Goal: Information Seeking & Learning: Learn about a topic

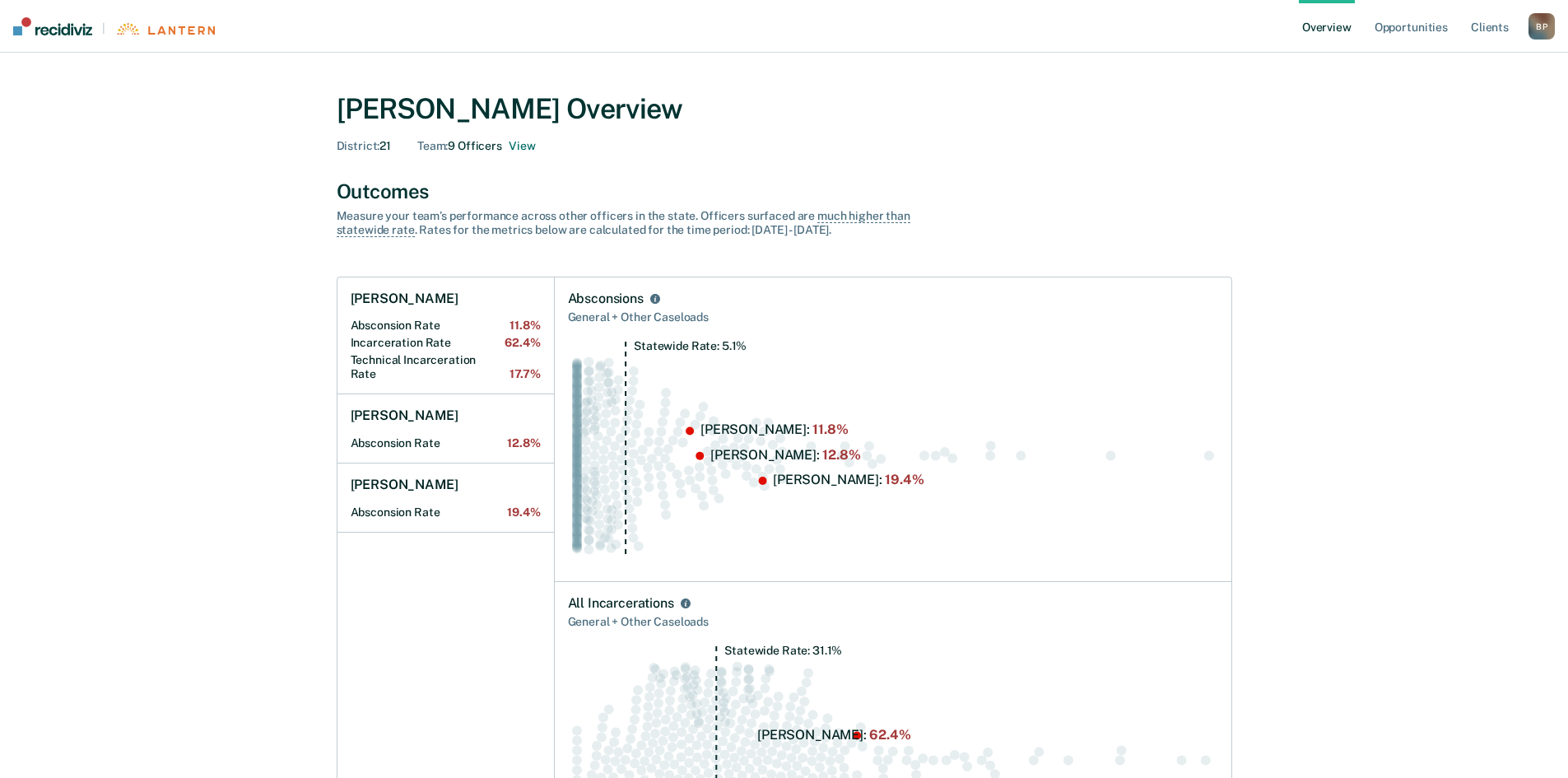
click at [1427, 28] on link "Opportunities" at bounding box center [1411, 26] width 79 height 52
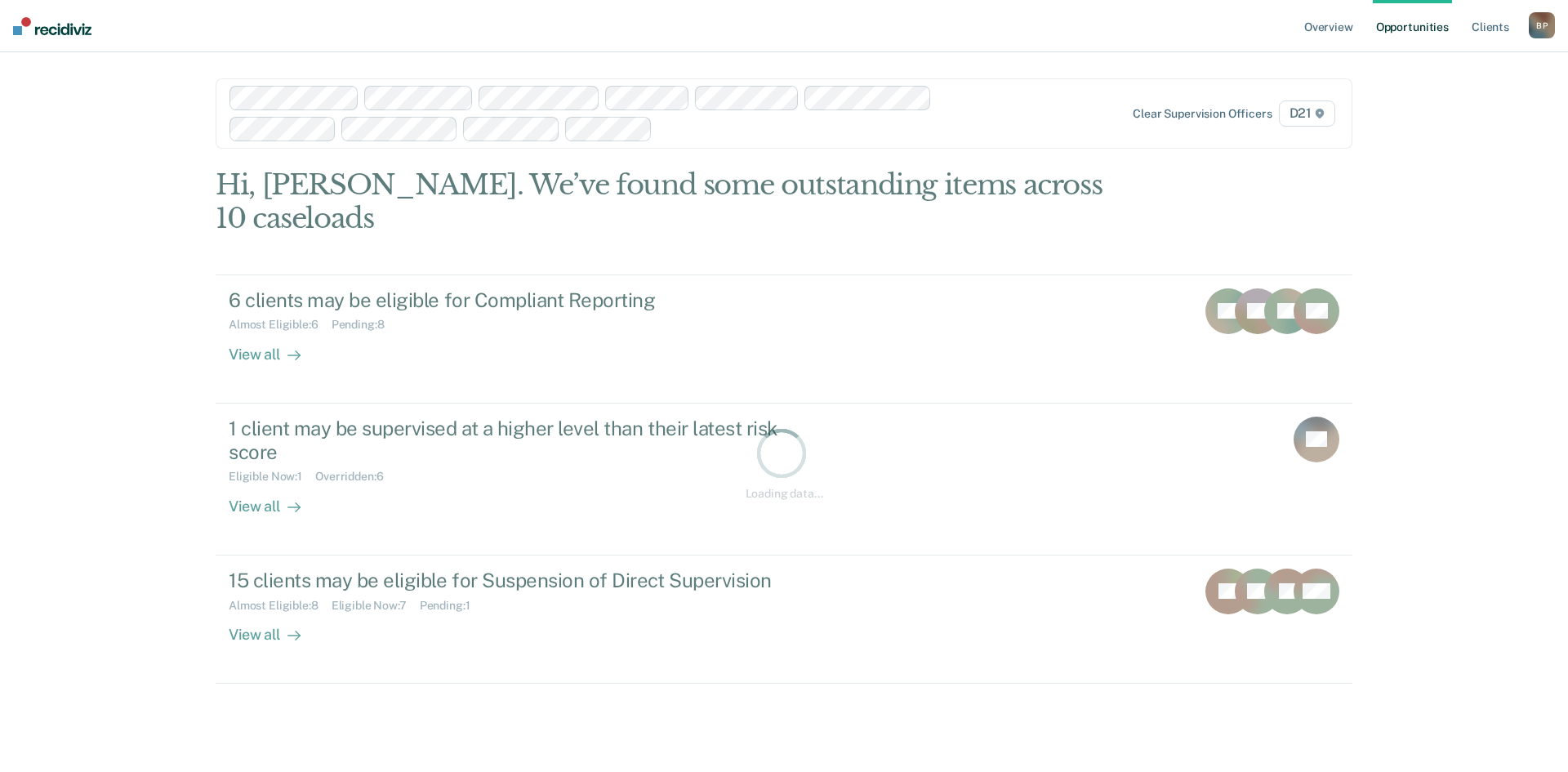
click at [724, 125] on div at bounding box center [831, 128] width 345 height 19
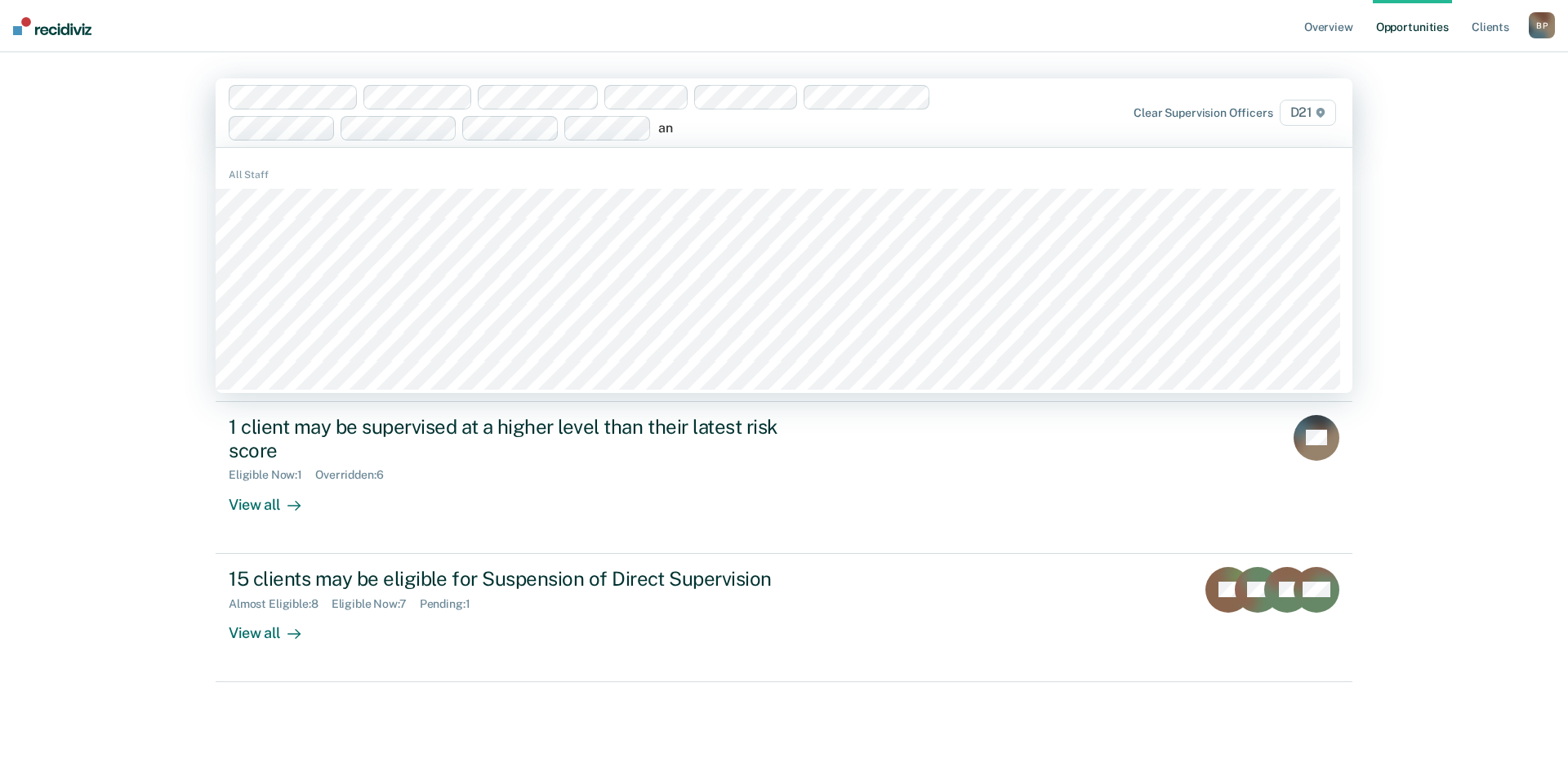
type input "ant"
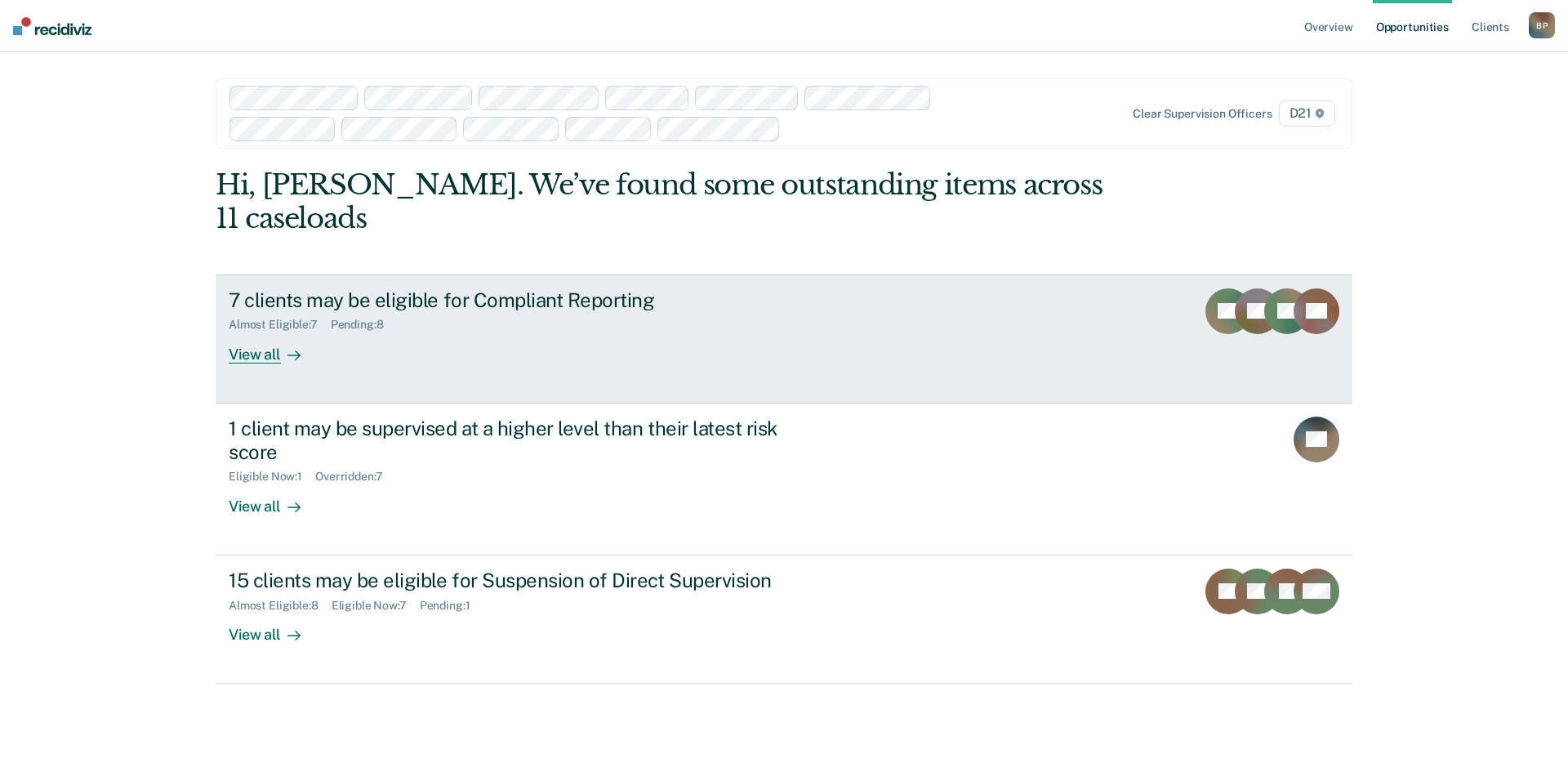
click at [899, 319] on link "7 clients may be eligible for Compliant Reporting Almost Eligible : 7 Pending :…" at bounding box center [784, 339] width 1136 height 129
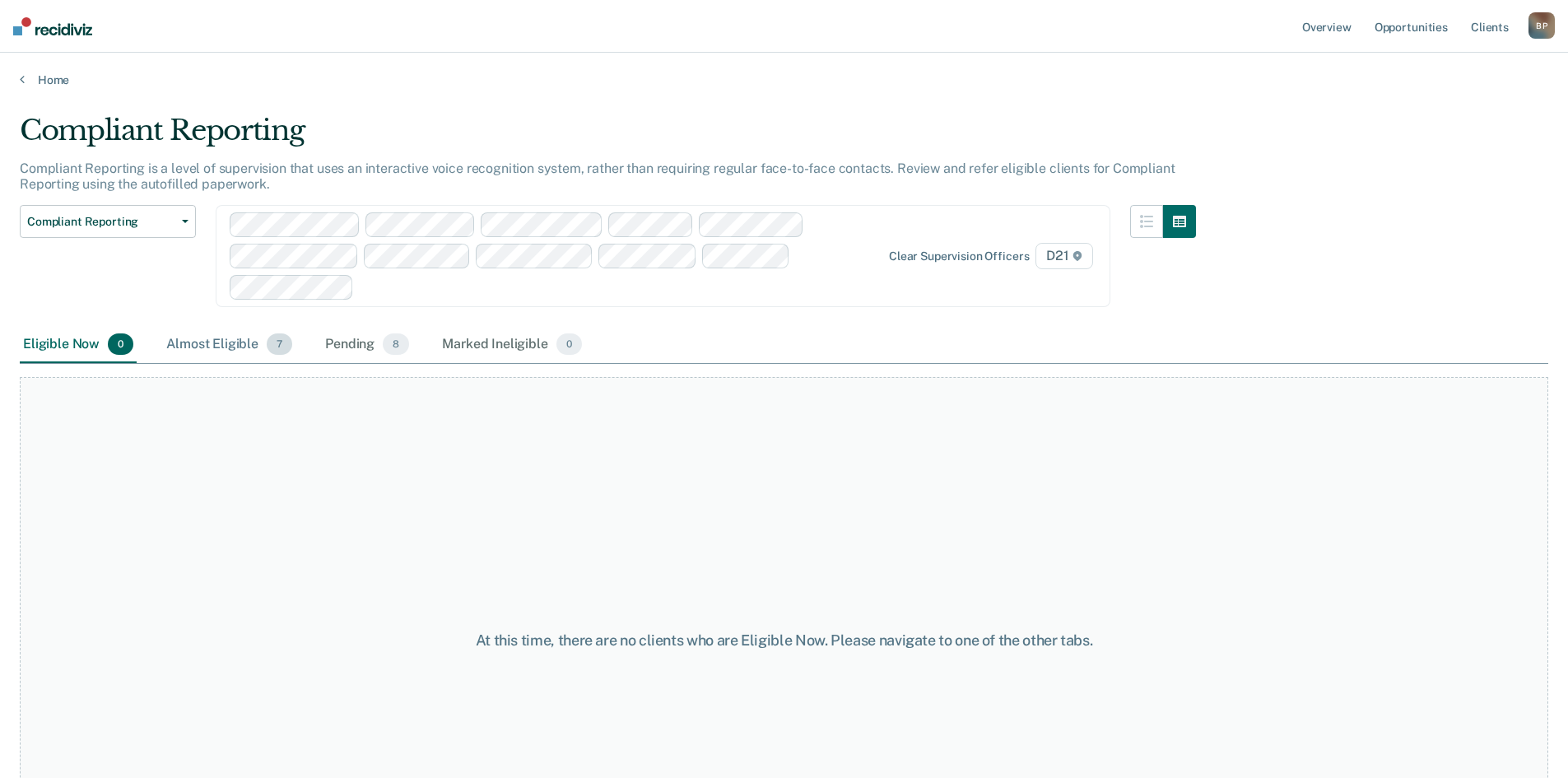
click at [239, 332] on div "Almost Eligible 7" at bounding box center [229, 345] width 133 height 36
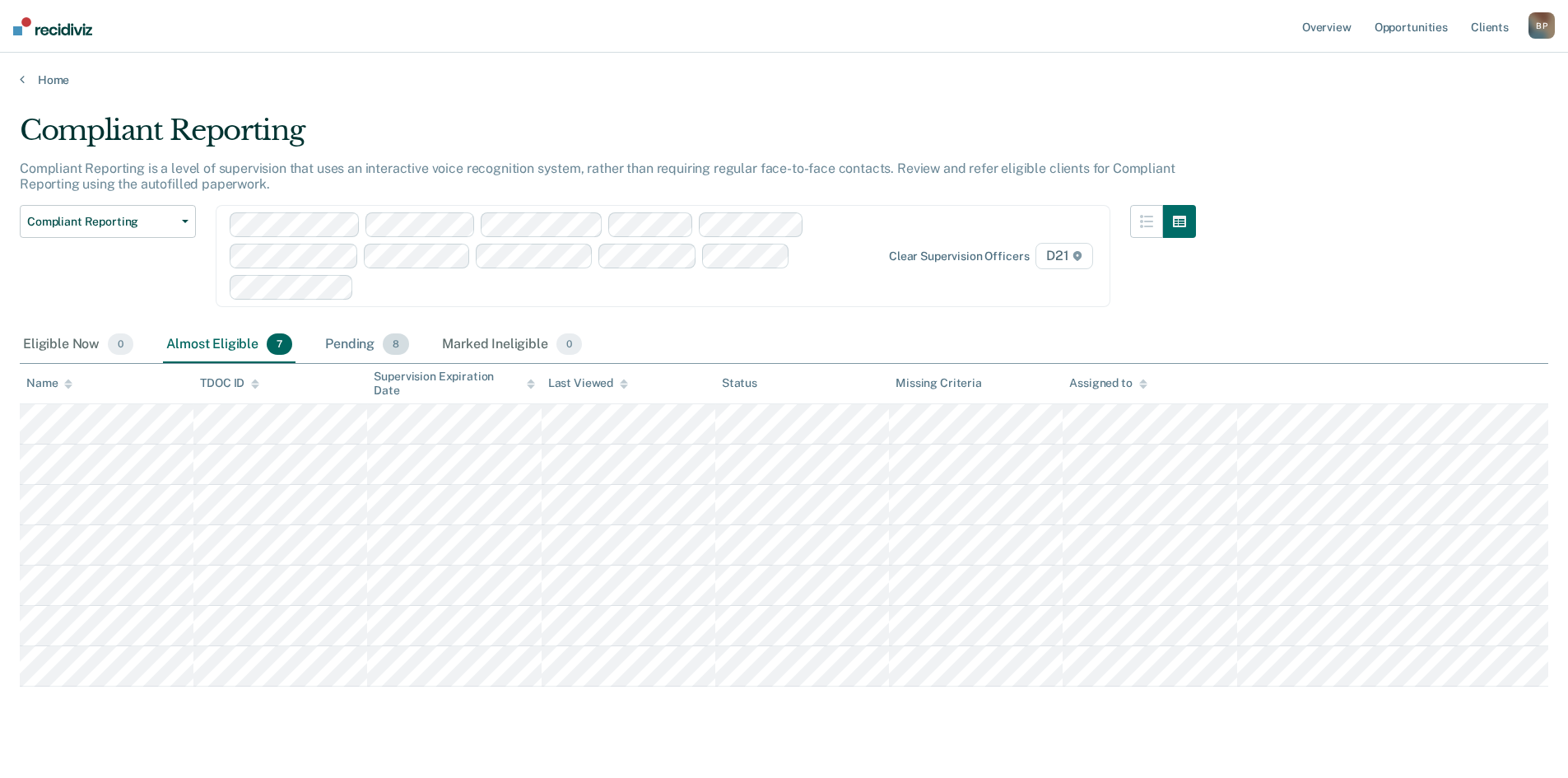
click at [343, 350] on div "Pending 8" at bounding box center [367, 345] width 90 height 36
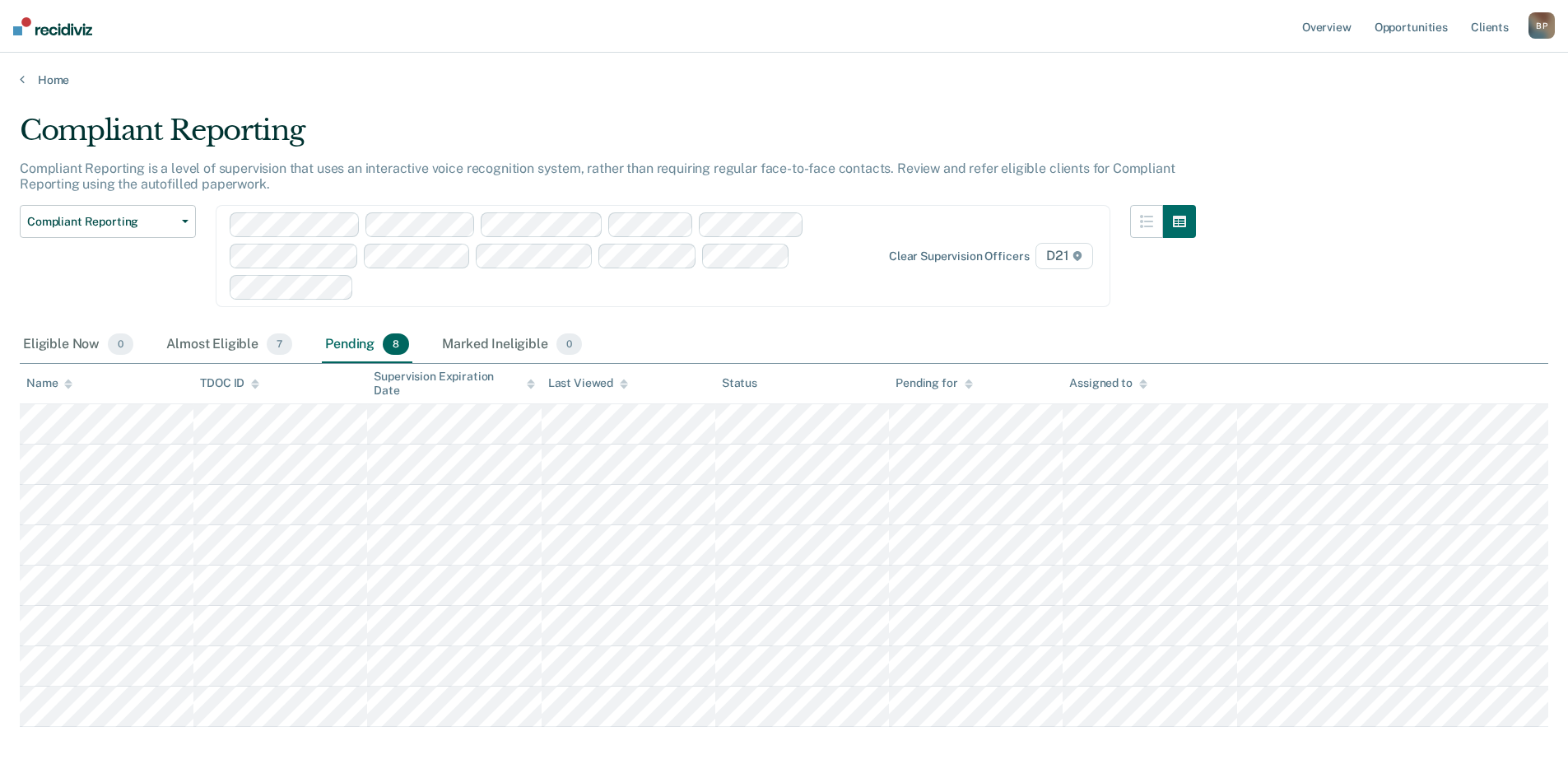
click at [1303, 263] on div "Compliant Reporting Compliant Reporting is a level of supervision that uses an …" at bounding box center [784, 418] width 1528 height 608
click at [1416, 24] on link "Opportunities" at bounding box center [1411, 26] width 79 height 52
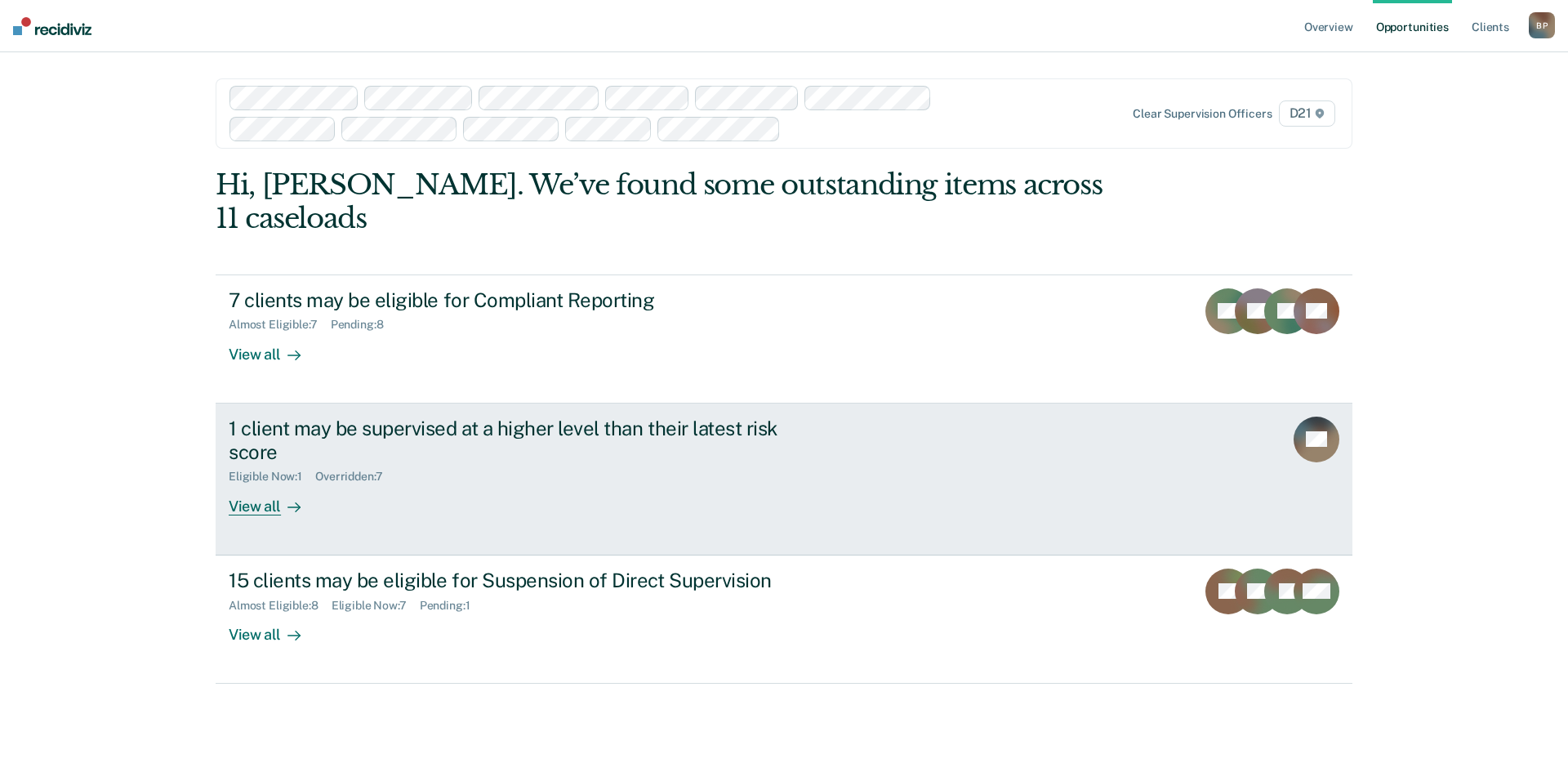
click at [675, 463] on div "Eligible Now : 1 Overridden : 7" at bounding box center [515, 473] width 573 height 21
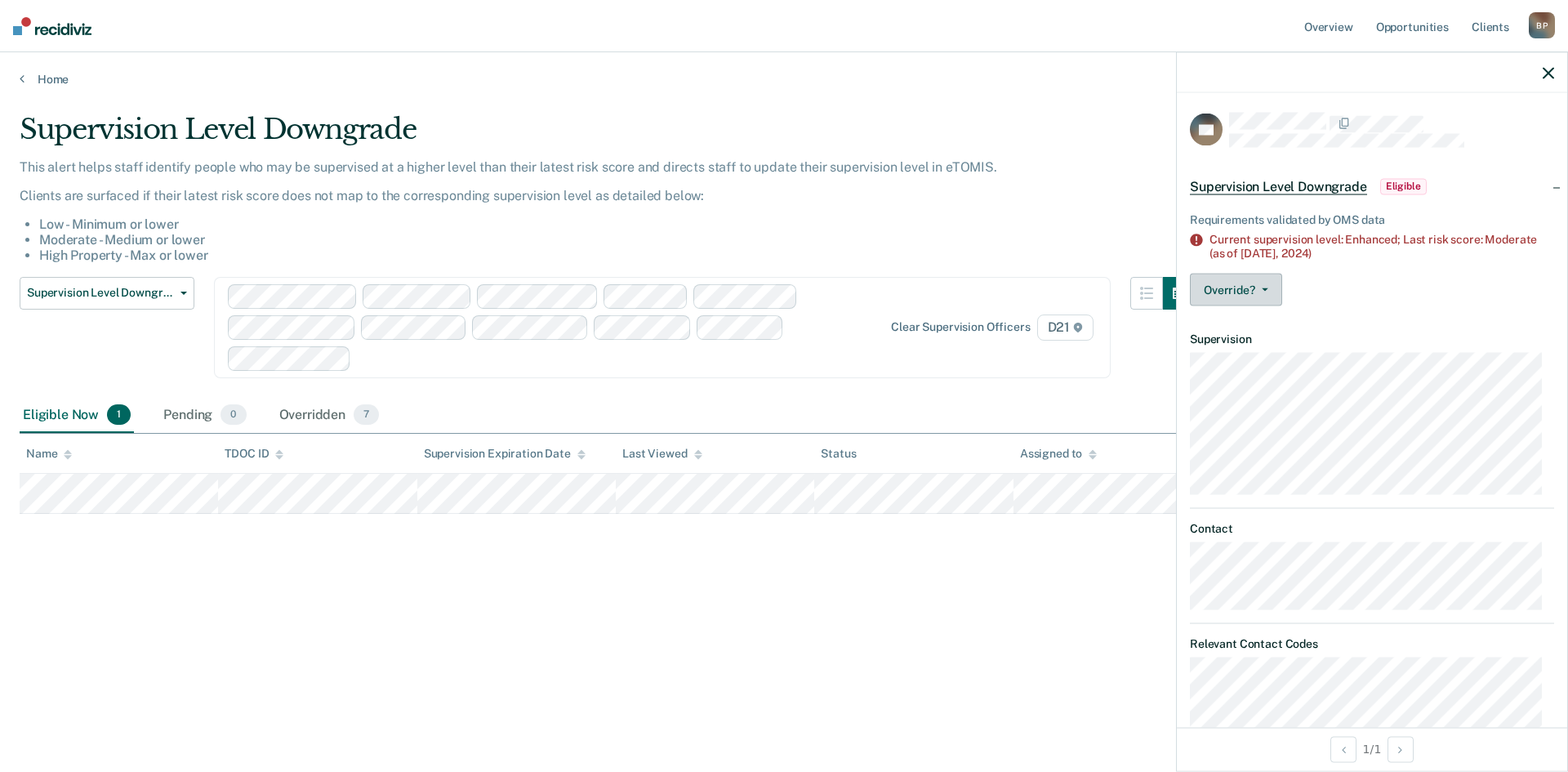
click at [1279, 285] on button "Override?" at bounding box center [1235, 289] width 92 height 32
click at [1263, 352] on button "[PERSON_NAME]" at bounding box center [1268, 354] width 158 height 26
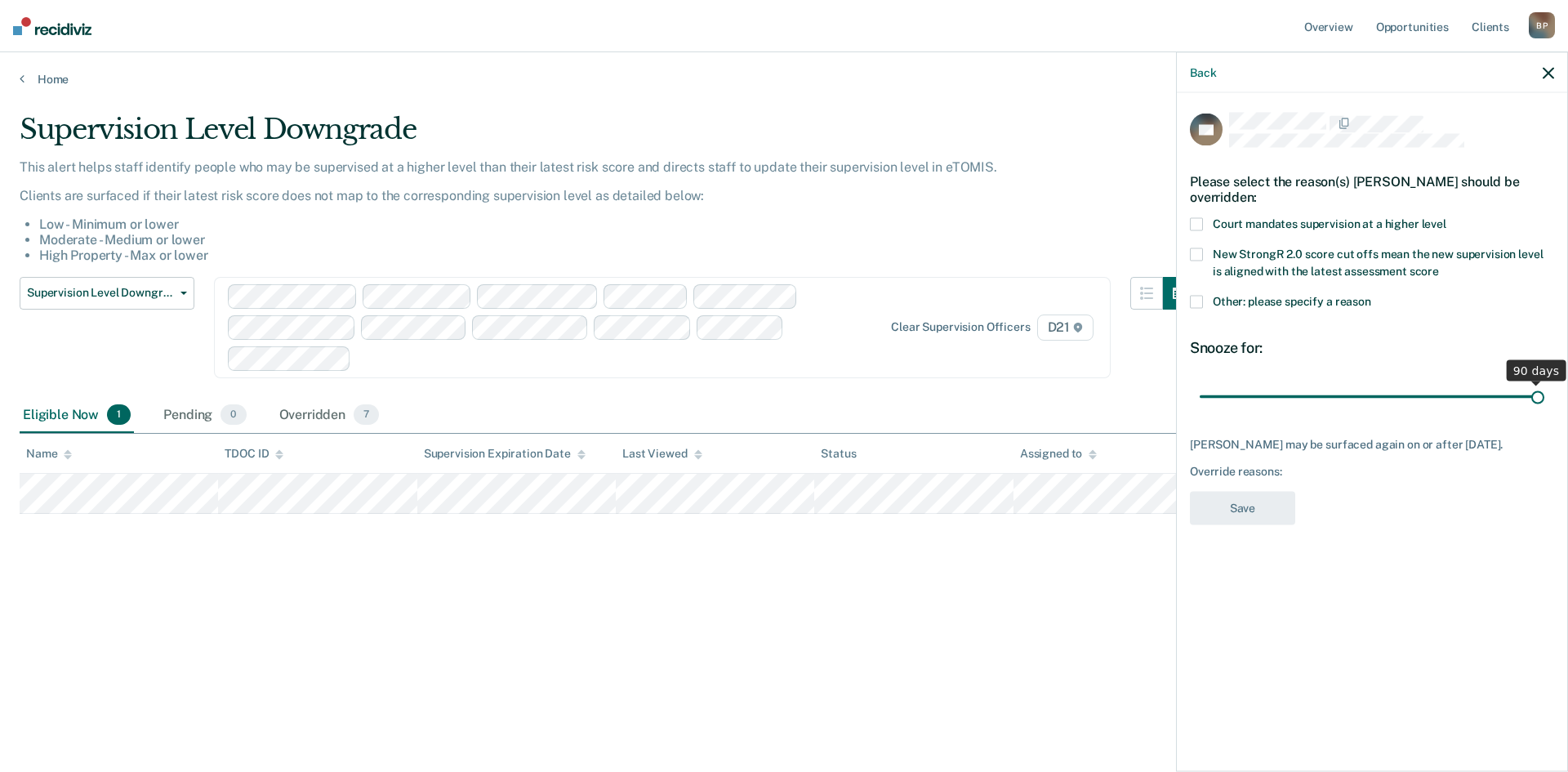
drag, startPoint x: 1313, startPoint y: 398, endPoint x: 1663, endPoint y: 414, distance: 350.4
type input "90"
click at [1544, 411] on input "range" at bounding box center [1371, 397] width 345 height 29
click at [1202, 300] on span at bounding box center [1195, 301] width 13 height 13
click at [1371, 295] on input "Other: please specify a reason" at bounding box center [1371, 295] width 0 height 0
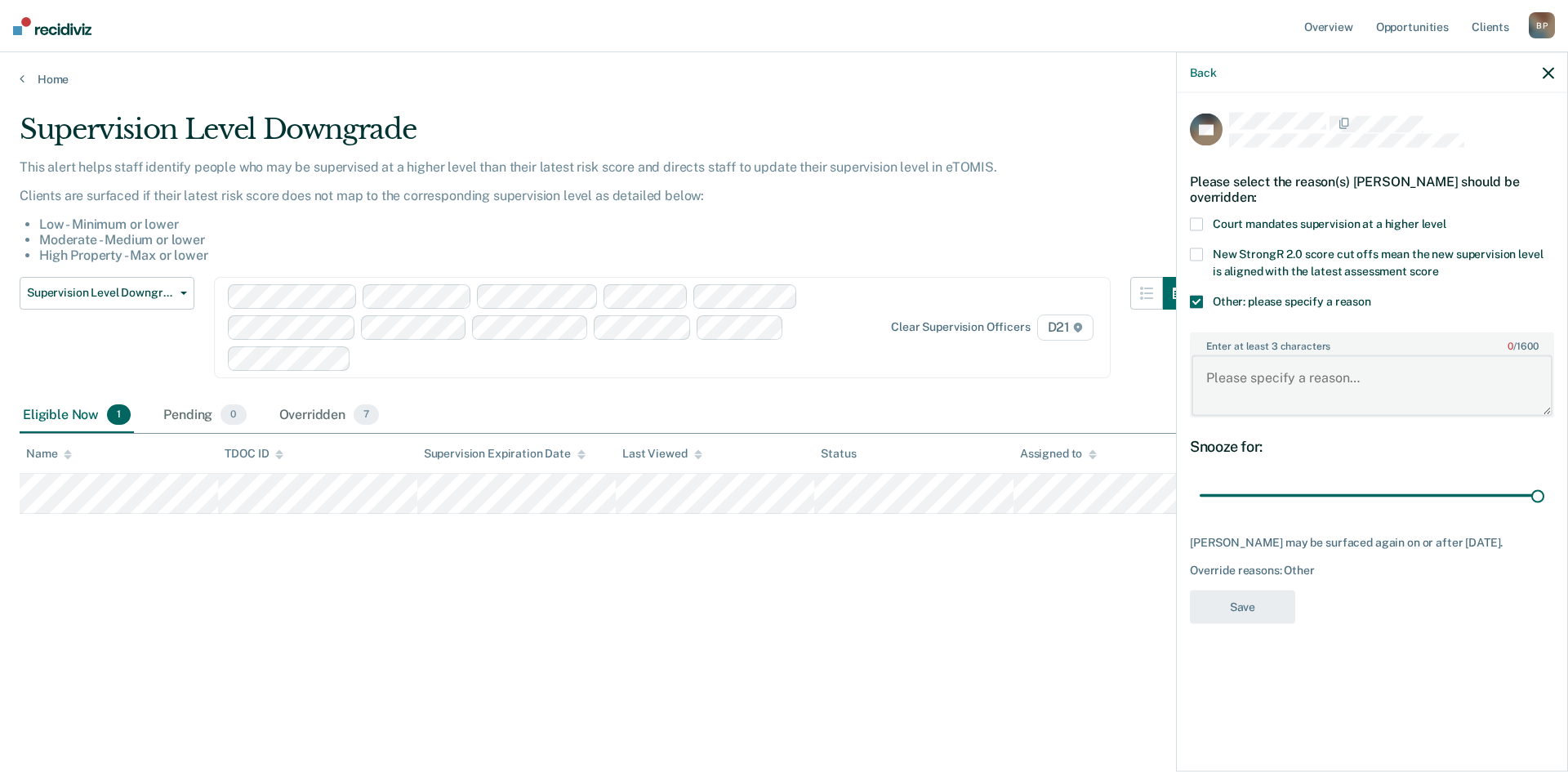
click at [1258, 392] on textarea "Enter at least 3 characters 0 / 1600" at bounding box center [1371, 385] width 361 height 60
click at [1362, 367] on textarea "Expired [DATE] DA files VOP [DATE]" at bounding box center [1371, 385] width 361 height 60
type textarea "Expired [DATE] DA filed VOP [DATE]"
click at [1273, 599] on button "Save" at bounding box center [1242, 605] width 106 height 33
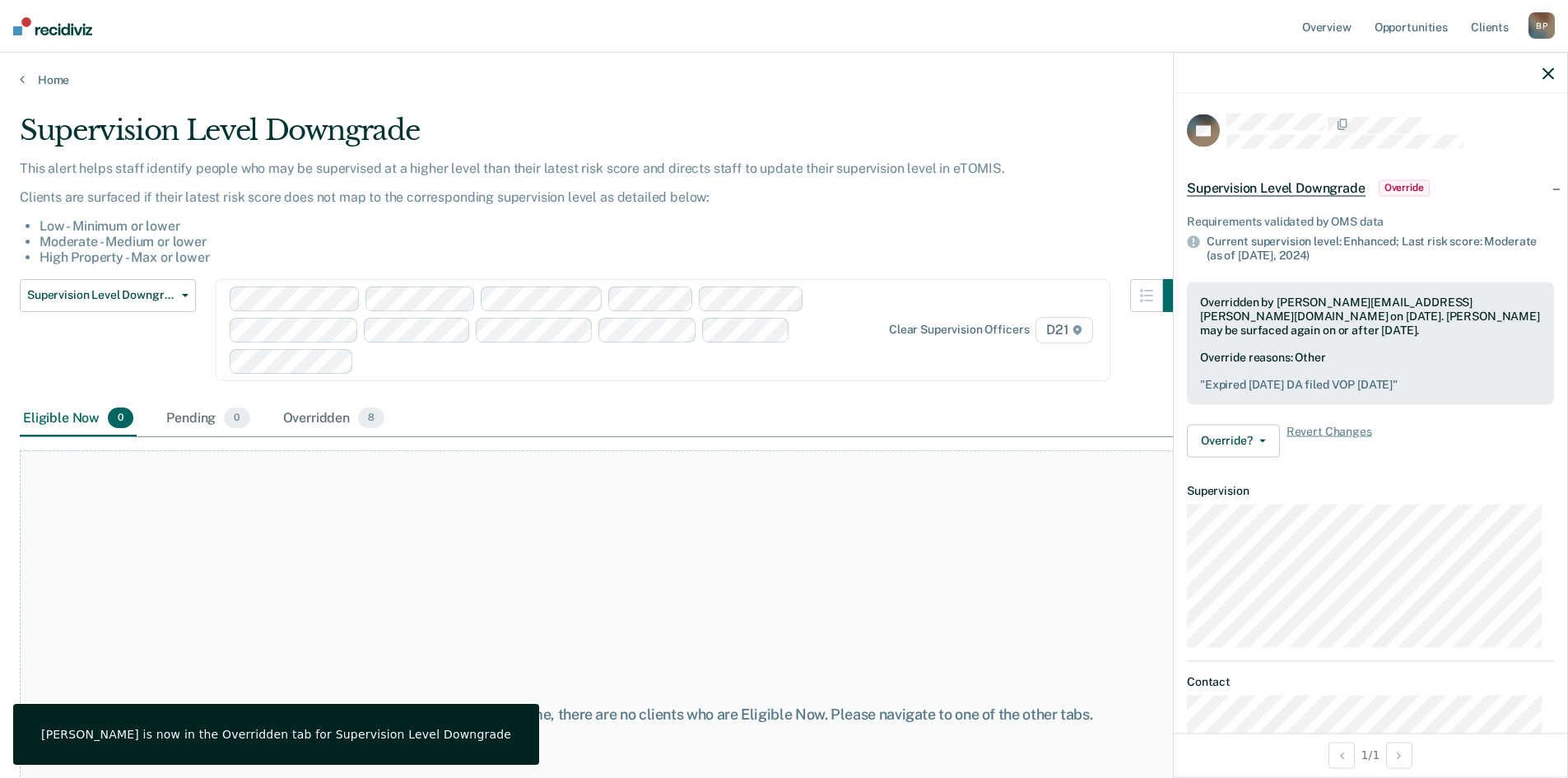
click at [903, 421] on div "Eligible Now 0 Pending 0 Overridden 8" at bounding box center [784, 419] width 1528 height 37
click at [1404, 30] on link "Opportunities" at bounding box center [1411, 26] width 79 height 52
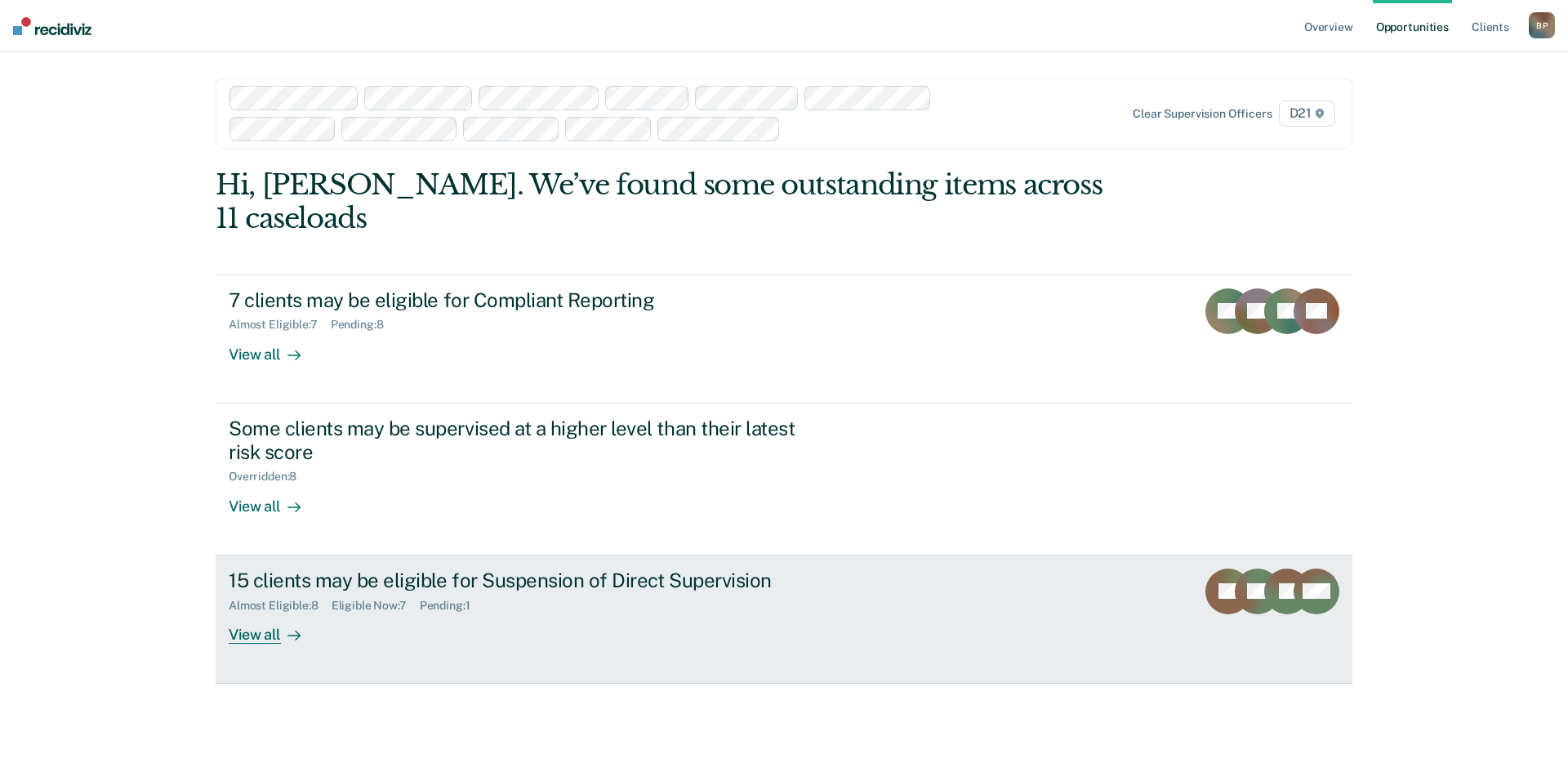
click at [918, 587] on link "15 clients may be eligible for Suspension of Direct Supervision Almost Eligible…" at bounding box center [784, 619] width 1136 height 128
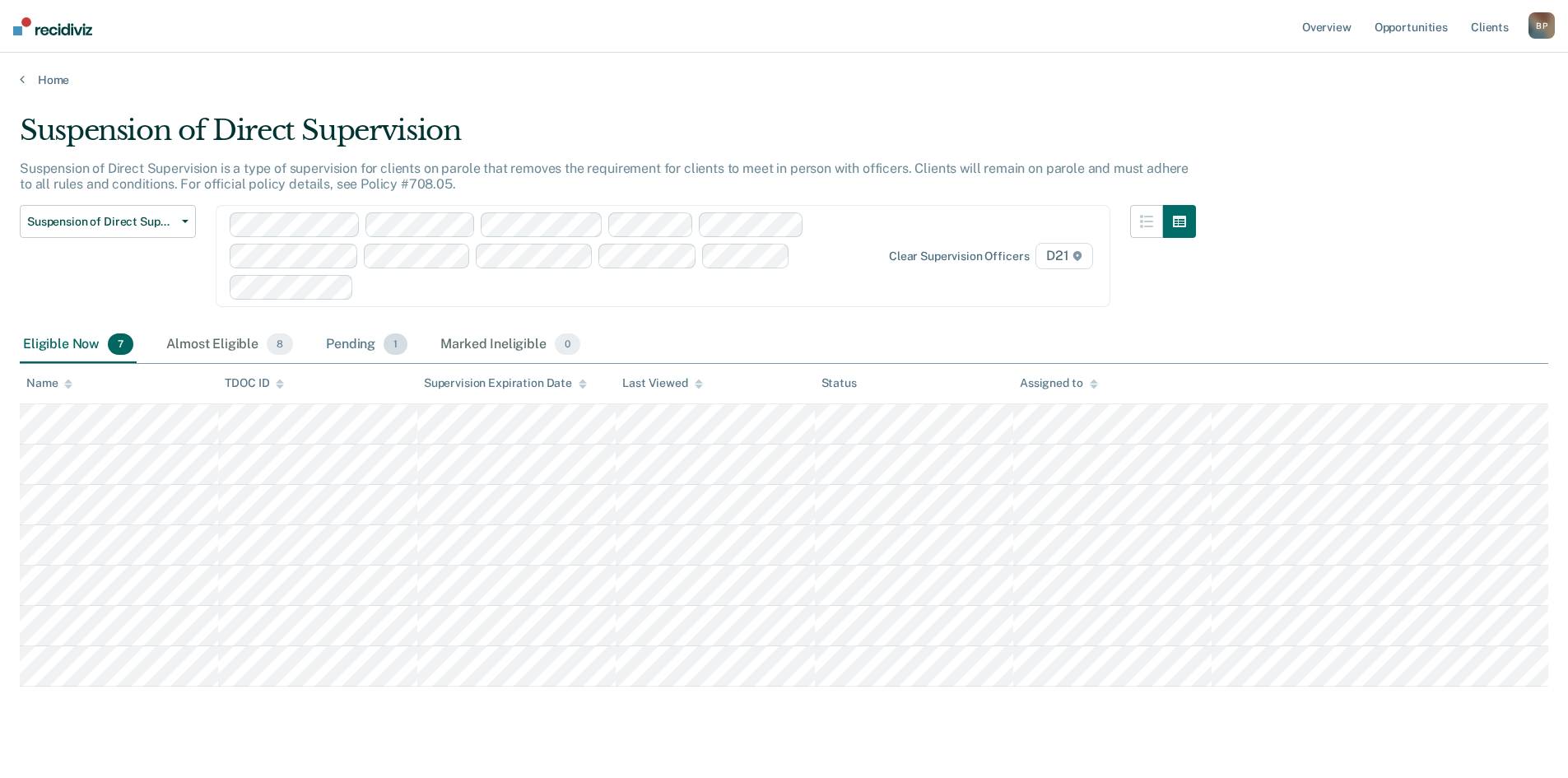
click at [365, 350] on div "Pending 1" at bounding box center [366, 345] width 88 height 36
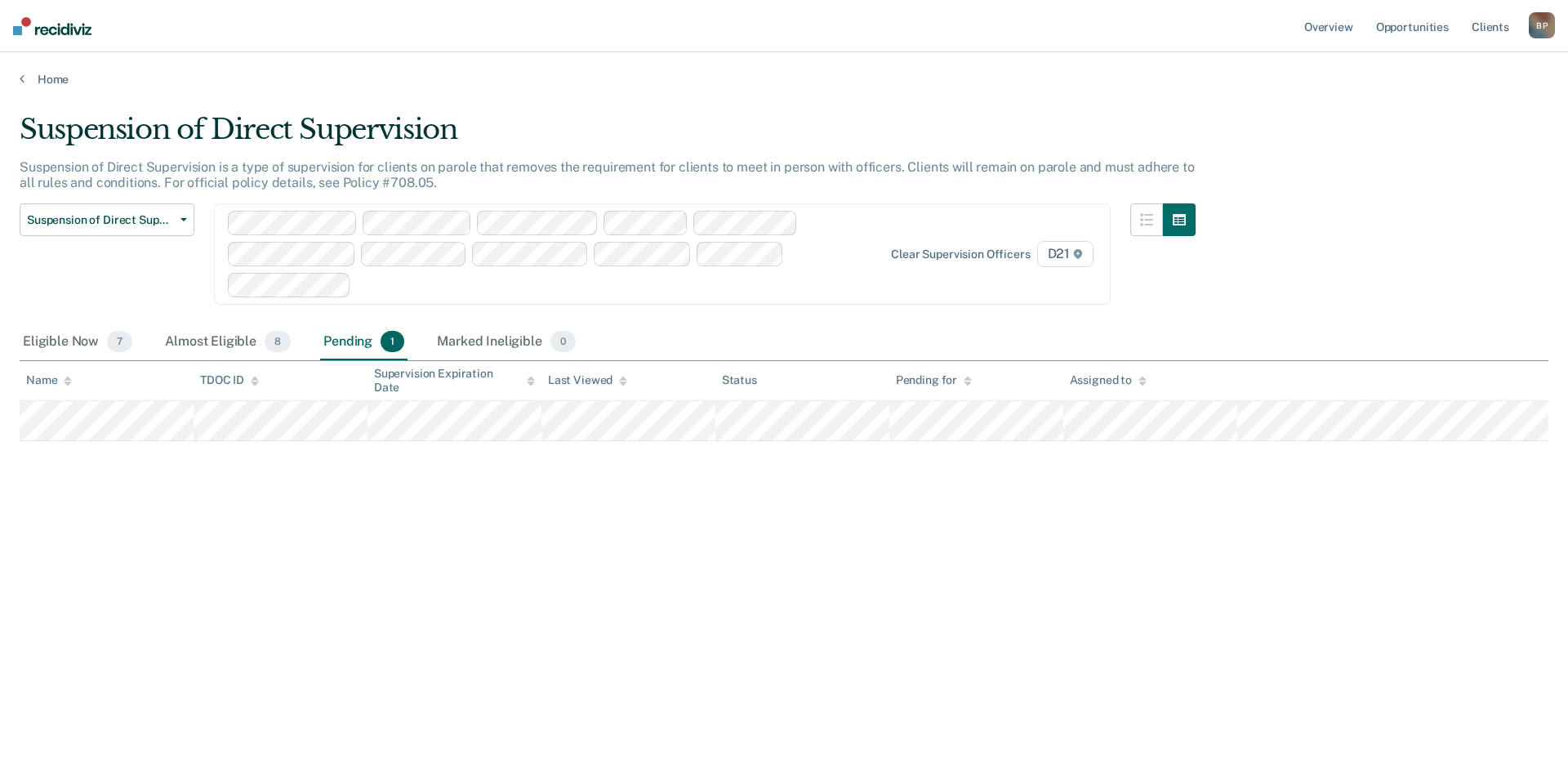
drag, startPoint x: 383, startPoint y: 600, endPoint x: 182, endPoint y: 450, distance: 250.8
click at [372, 595] on div "Suspension of Direct Supervision Suspension of Direct Supervision is a type of …" at bounding box center [784, 381] width 1529 height 536
click at [74, 342] on div "Eligible Now 7" at bounding box center [77, 342] width 116 height 36
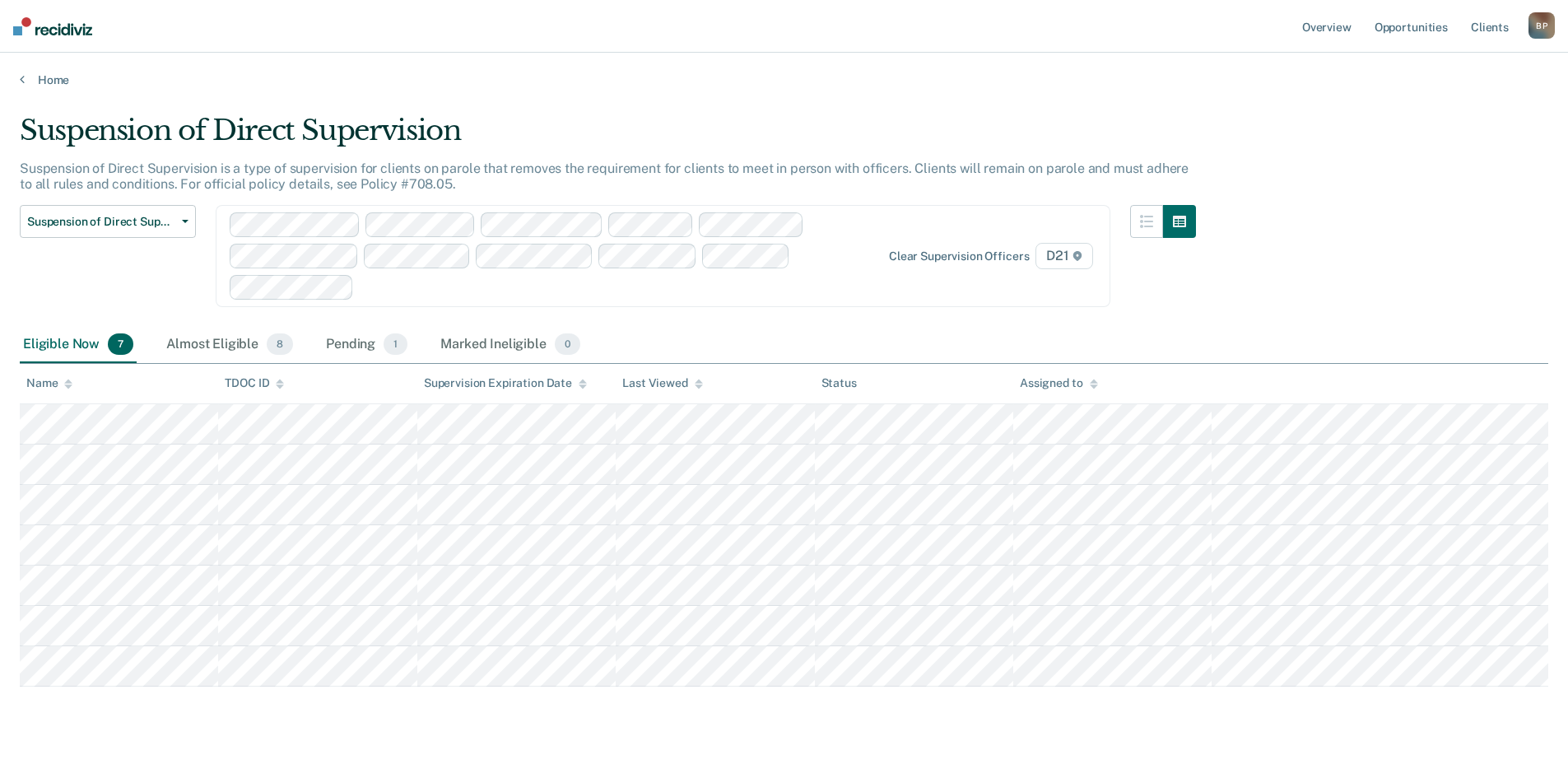
click at [1237, 308] on div "Suspension of Direct Supervision Suspension of Direct Supervision is a type of …" at bounding box center [784, 397] width 1528 height 568
click at [1148, 227] on button "button" at bounding box center [1146, 221] width 32 height 32
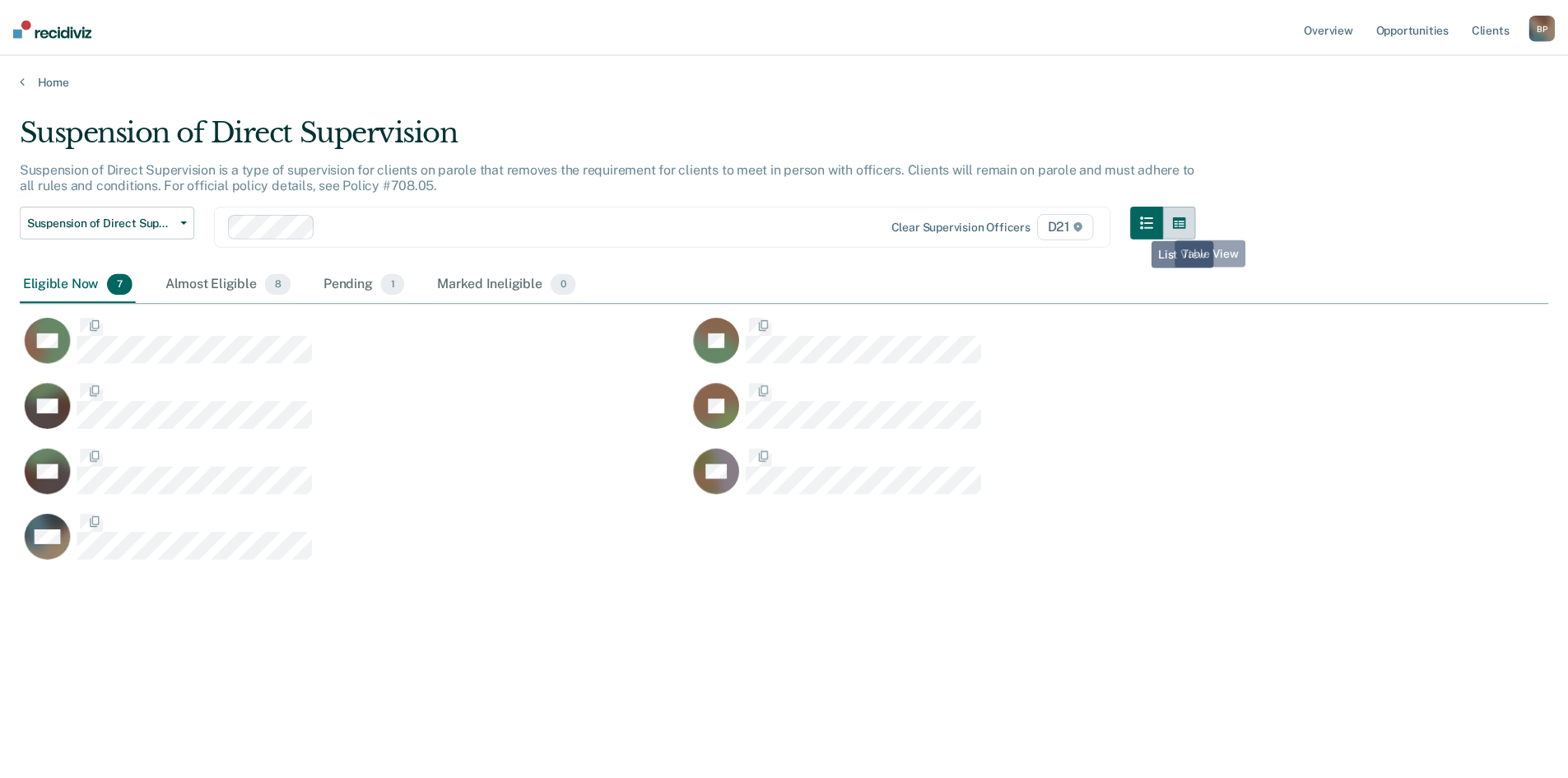
scroll to position [528, 1528]
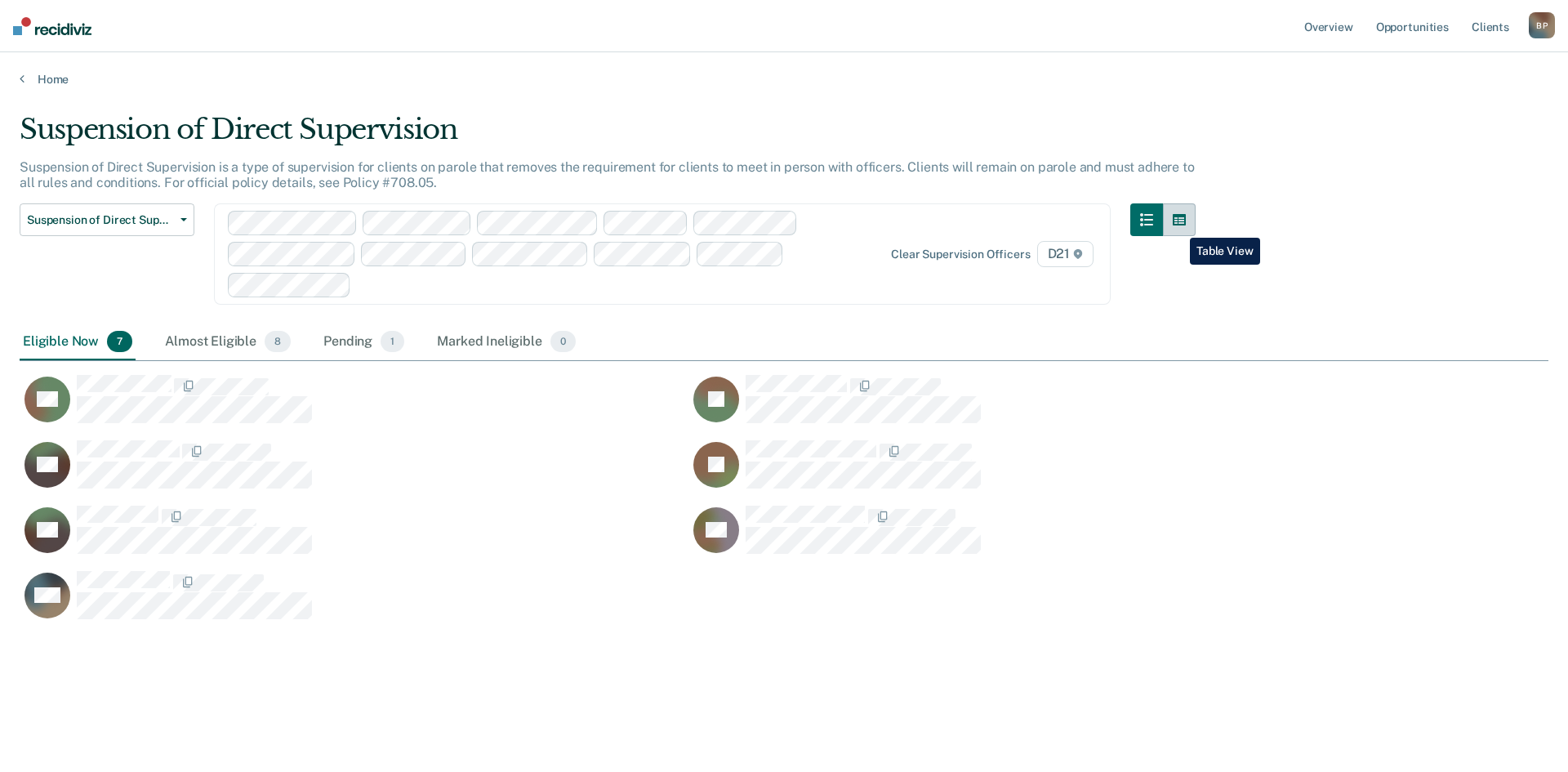
click at [1178, 226] on icon "button" at bounding box center [1178, 219] width 13 height 13
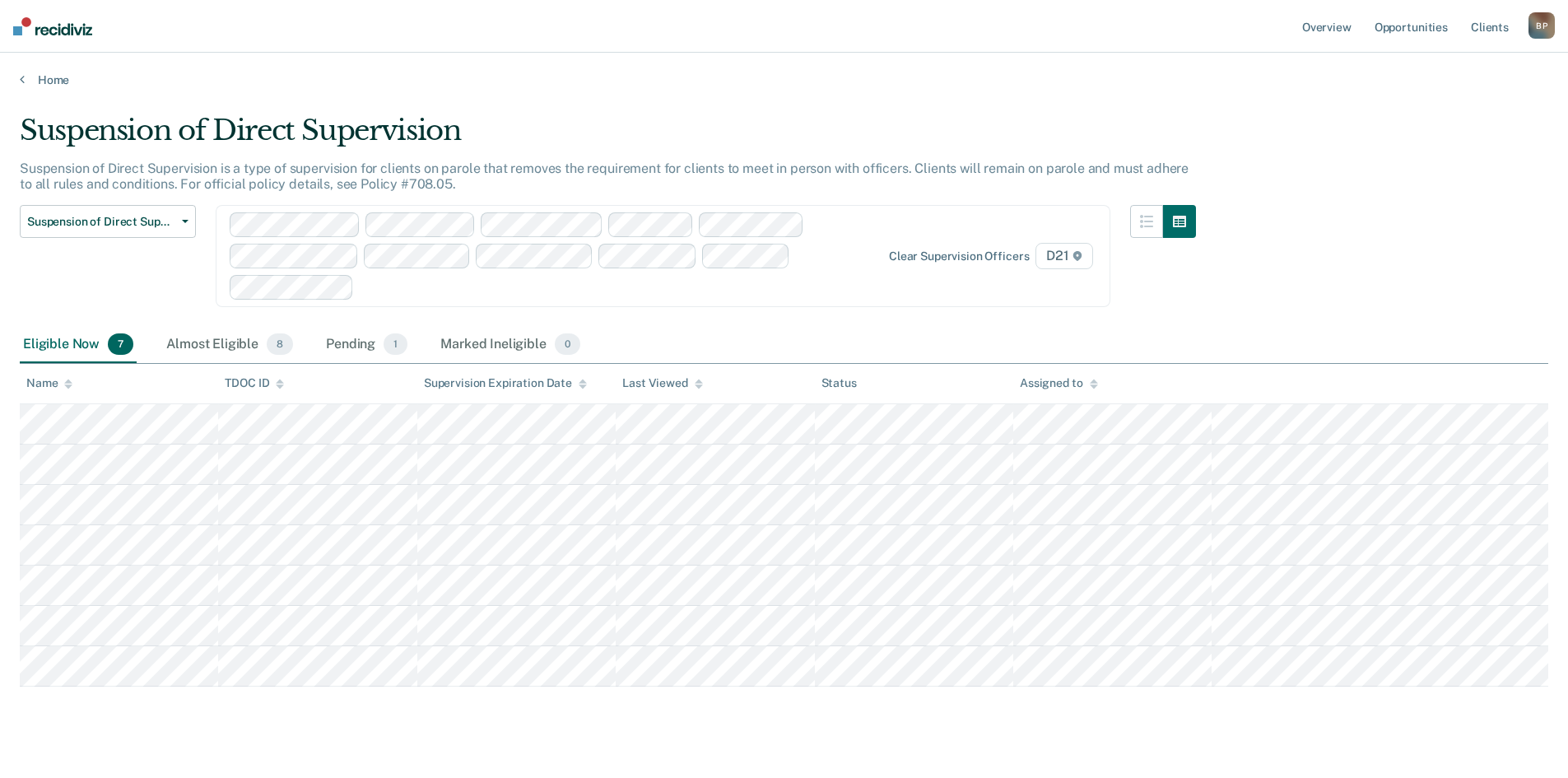
click at [1319, 164] on div "Suspension of Direct Supervision Suspension of Direct Supervision is a type of …" at bounding box center [784, 397] width 1528 height 568
